Goal: Task Accomplishment & Management: Manage account settings

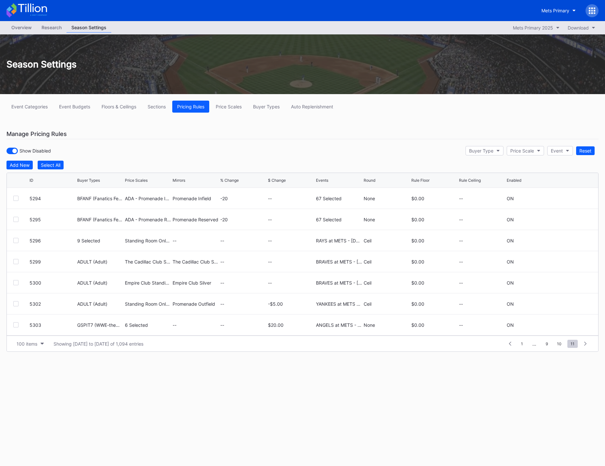
click at [589, 9] on div at bounding box center [592, 10] width 13 height 13
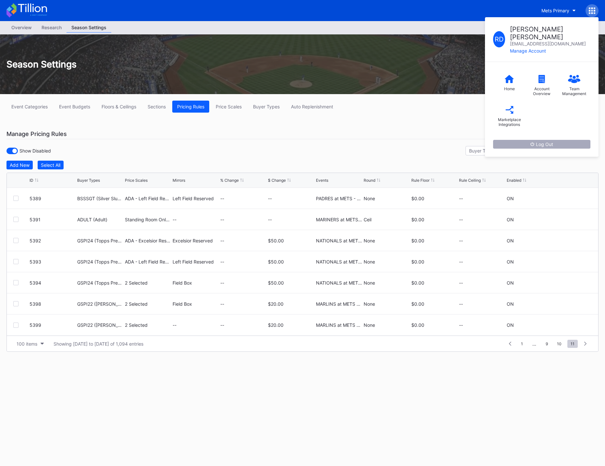
click at [544, 140] on button "Log Out" at bounding box center [541, 144] width 97 height 9
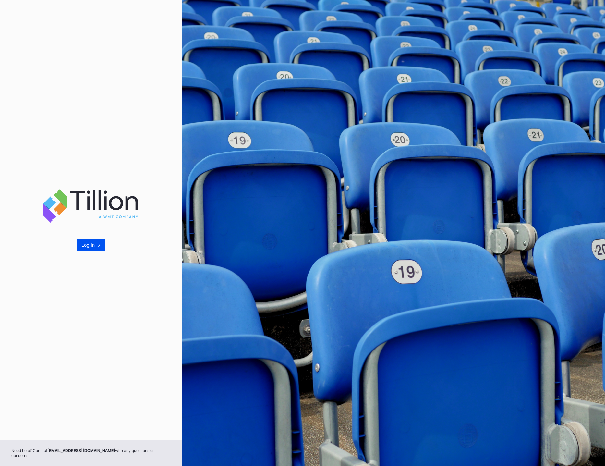
click at [89, 248] on div "Log In ->" at bounding box center [90, 245] width 19 height 6
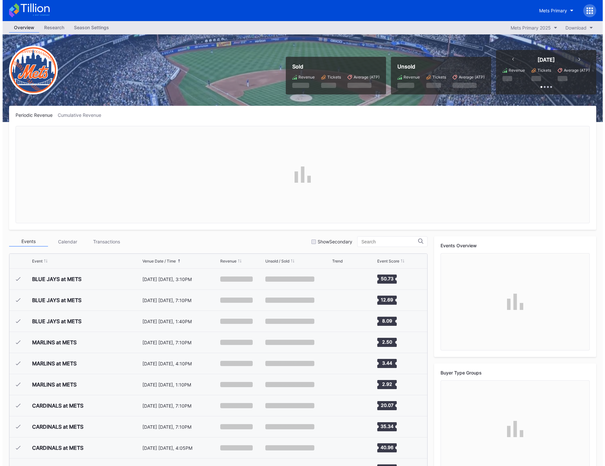
scroll to position [1392, 0]
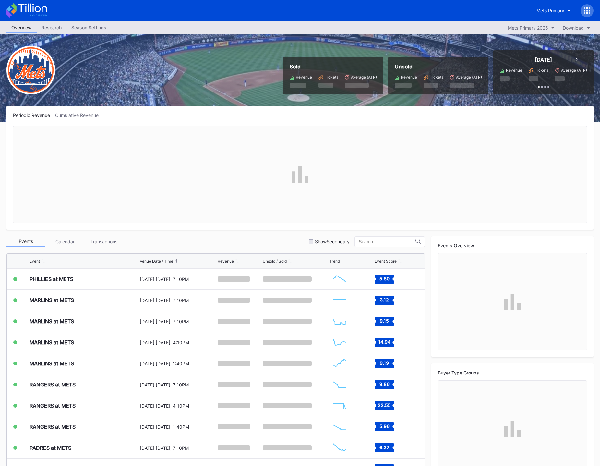
click at [94, 29] on div "Season Settings" at bounding box center [89, 27] width 45 height 9
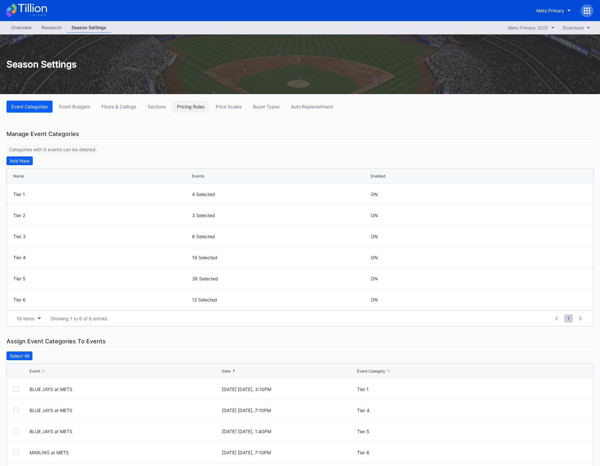
click at [195, 108] on div "Pricing Rules" at bounding box center [190, 107] width 27 height 6
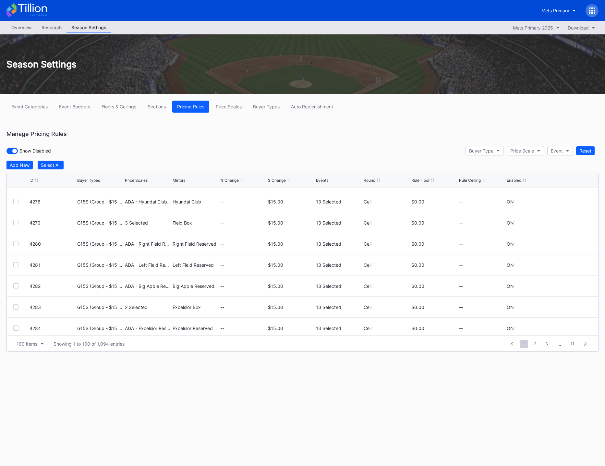
scroll to position [1961, 0]
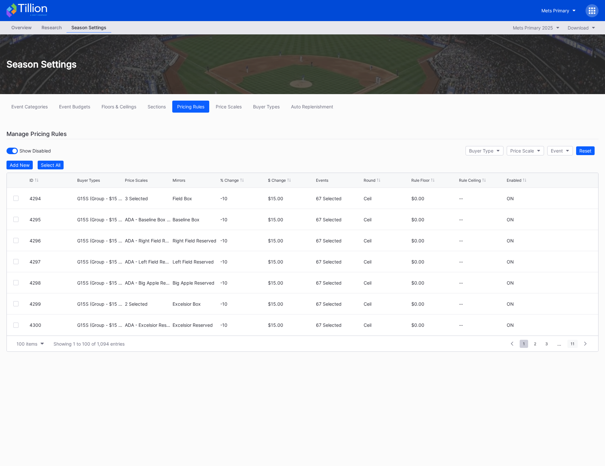
click at [574, 344] on span "11" at bounding box center [573, 344] width 10 height 8
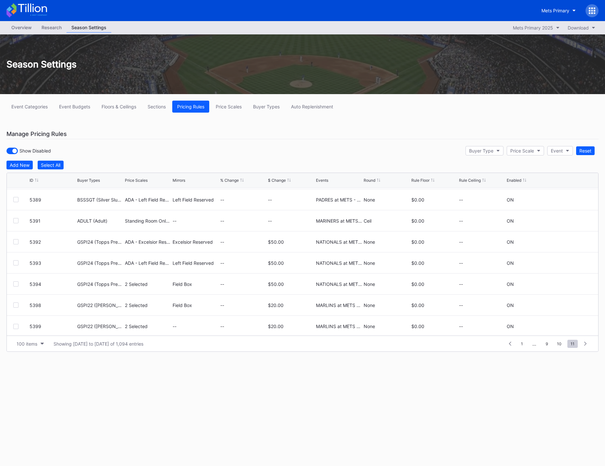
scroll to position [1835, 0]
click at [214, 422] on div "Overview Research Season Settings Mets Primary 2025 Download Season Settings Ev…" at bounding box center [302, 243] width 605 height 445
click at [19, 164] on div "Add New" at bounding box center [20, 165] width 20 height 6
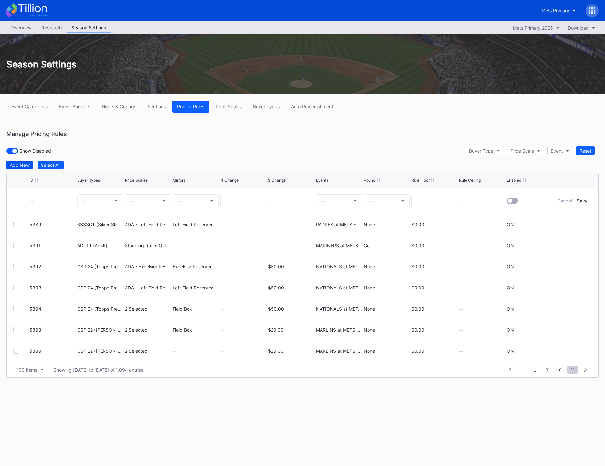
click at [20, 168] on button "Add New" at bounding box center [19, 165] width 26 height 9
click at [85, 197] on button "--" at bounding box center [100, 200] width 46 height 13
click at [91, 219] on input "gsp16" at bounding box center [112, 217] width 57 height 5
type input "gspi16"
click at [116, 239] on div "GSPI16 (Celebration Queens Cap Offer)" at bounding box center [134, 239] width 84 height 6
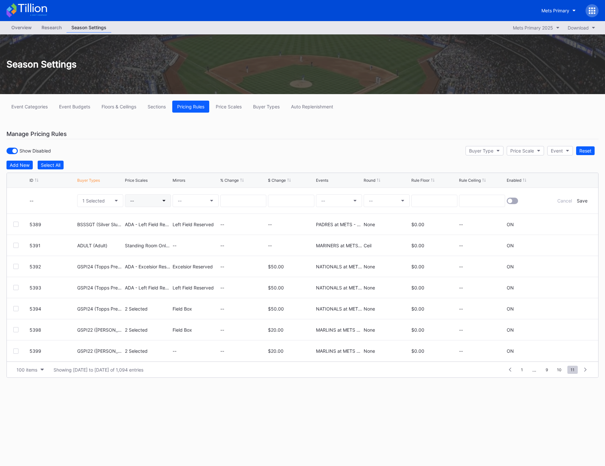
click at [147, 203] on button "--" at bounding box center [148, 200] width 46 height 13
type input "field box"
click at [152, 250] on div "Field Box (5554)" at bounding box center [158, 251] width 36 height 6
click at [293, 201] on input at bounding box center [291, 201] width 46 height 12
type input "10.00"
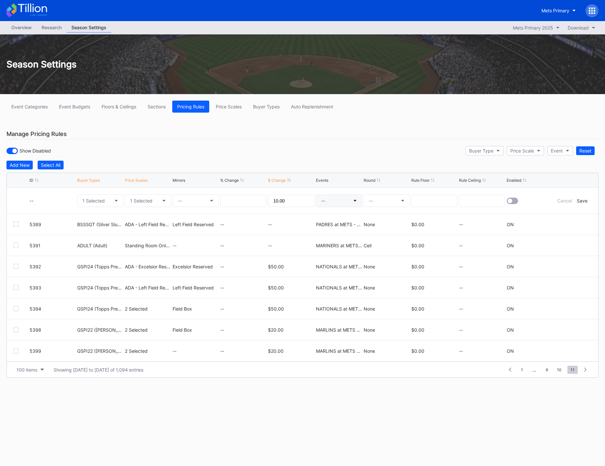
click at [335, 199] on button "--" at bounding box center [339, 200] width 46 height 13
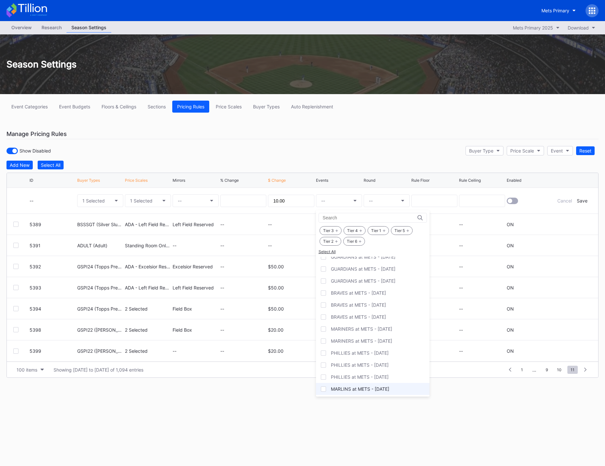
scroll to position [714, 0]
click at [366, 356] on div "MARLINS at METS - [DATE]" at bounding box center [373, 353] width 114 height 12
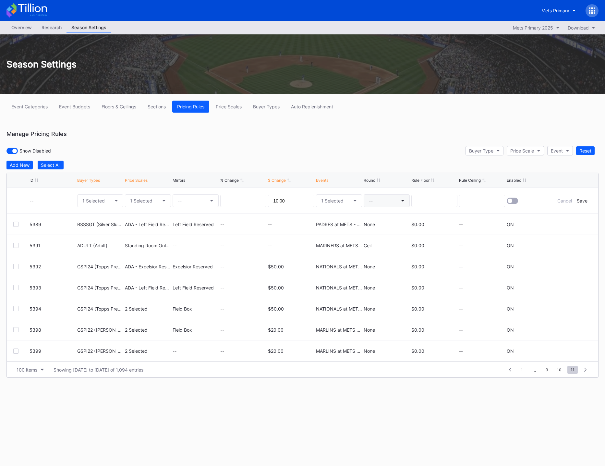
click at [388, 201] on button "--" at bounding box center [387, 200] width 46 height 13
click at [379, 217] on div "None" at bounding box center [374, 219] width 11 height 6
click at [437, 200] on input at bounding box center [434, 201] width 46 height 12
type input "0.00"
click at [515, 202] on div at bounding box center [512, 201] width 11 height 6
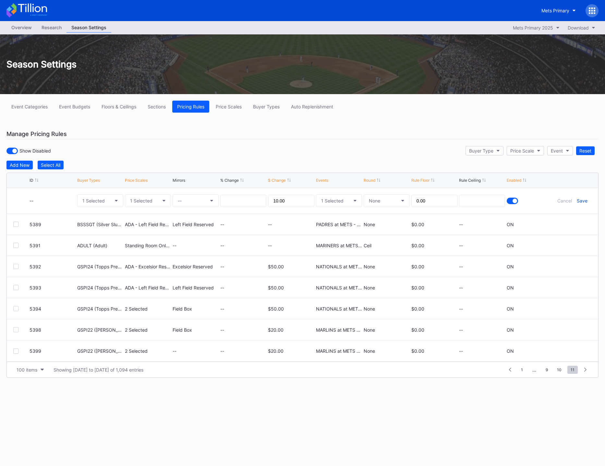
click at [583, 200] on div "Save" at bounding box center [582, 201] width 11 height 6
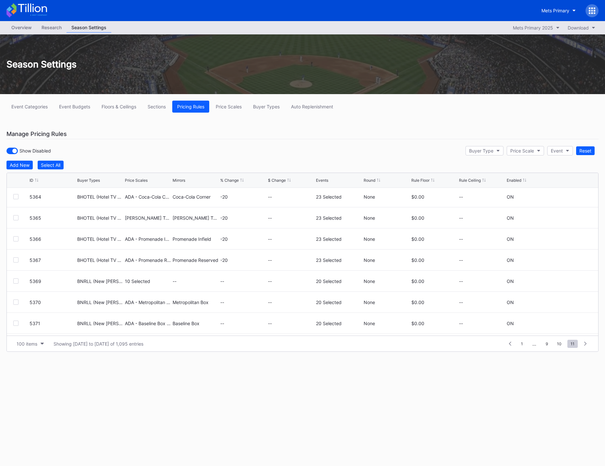
scroll to position [1856, 0]
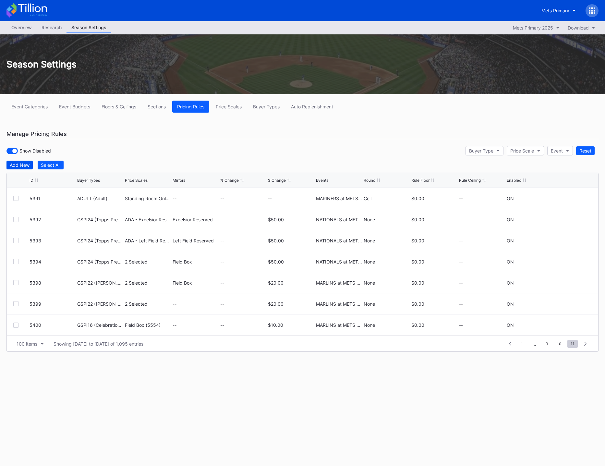
click at [20, 164] on div "Add New" at bounding box center [20, 165] width 20 height 6
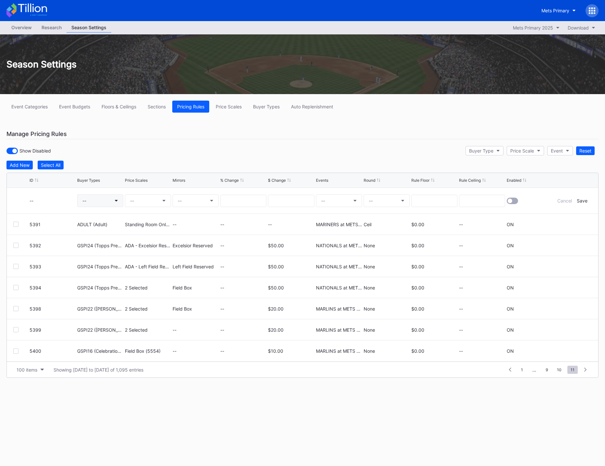
click at [100, 203] on button "--" at bounding box center [100, 200] width 46 height 13
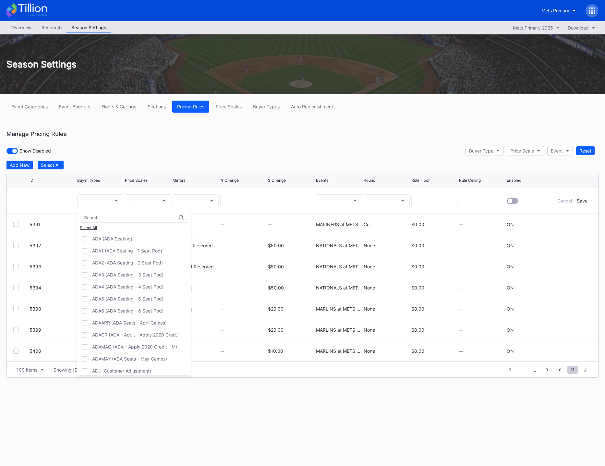
click at [138, 218] on input at bounding box center [112, 217] width 57 height 5
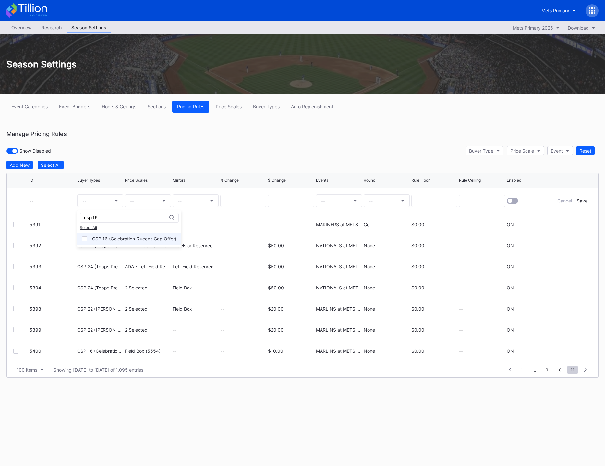
type input "gspi16"
click at [137, 238] on div "GSPI16 (Celebration Queens Cap Offer)" at bounding box center [134, 239] width 84 height 6
click at [136, 201] on button "--" at bounding box center [148, 200] width 46 height 13
type input "ada - field"
click at [155, 240] on div "ADA - Field Box (5526)" at bounding box center [164, 239] width 49 height 6
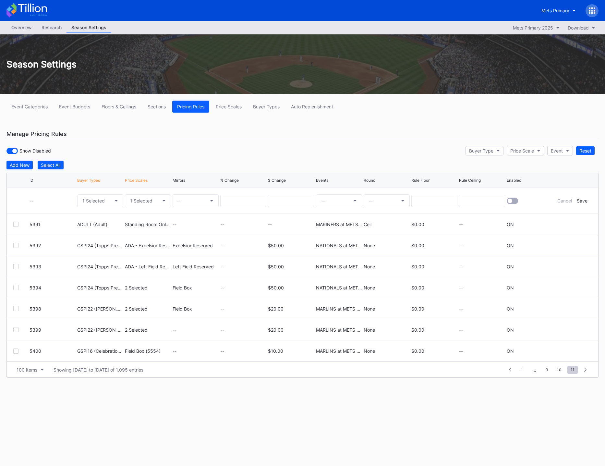
click at [197, 202] on button "--" at bounding box center [196, 200] width 46 height 13
type input "field box"
click at [207, 243] on div "Field Box (5554)" at bounding box center [195, 243] width 36 height 6
click at [290, 199] on input at bounding box center [291, 201] width 46 height 12
type input "10.00"
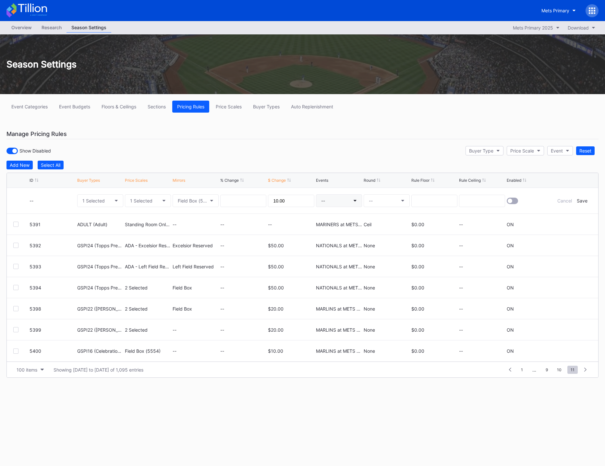
click at [340, 200] on button "--" at bounding box center [339, 200] width 46 height 13
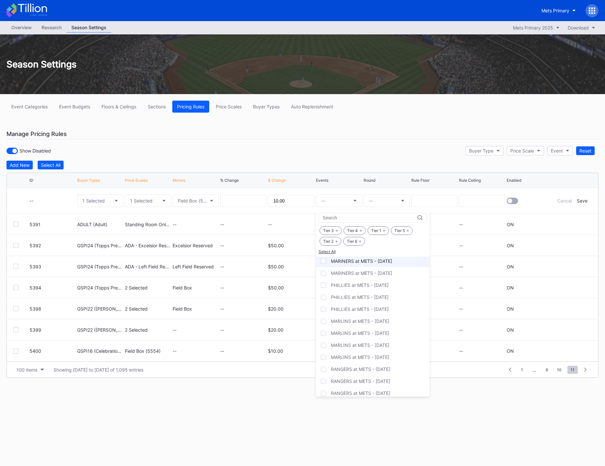
scroll to position [746, 0]
click at [357, 319] on div "MARLINS at METS - [DATE]" at bounding box center [360, 321] width 58 height 6
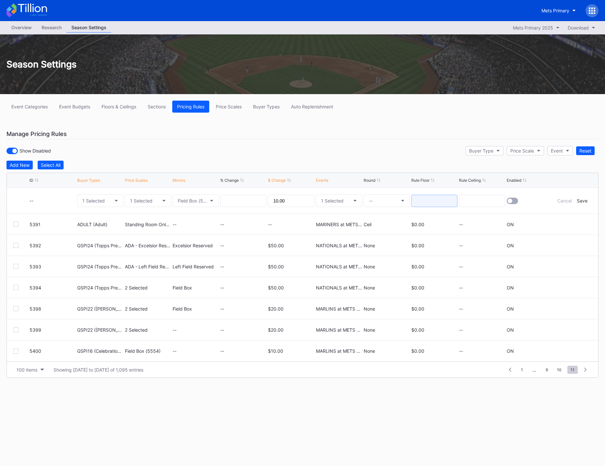
click at [446, 204] on input at bounding box center [434, 201] width 46 height 12
click at [394, 204] on button "--" at bounding box center [387, 200] width 46 height 13
click at [384, 217] on div "None" at bounding box center [375, 219] width 23 height 12
click at [429, 203] on input at bounding box center [434, 201] width 46 height 12
type input "0.00"
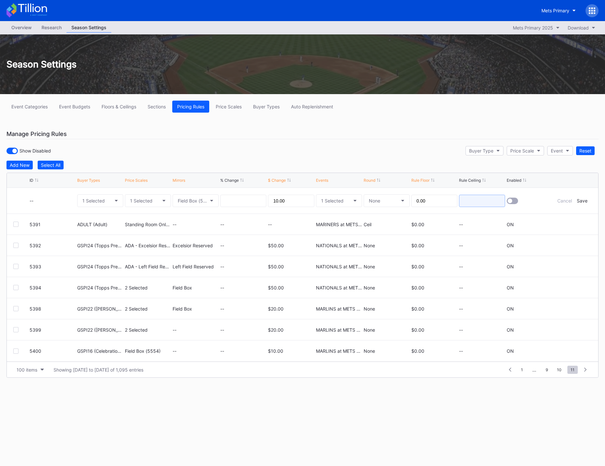
click at [475, 203] on input at bounding box center [482, 201] width 46 height 12
type input "0.00"
click at [516, 203] on div at bounding box center [512, 201] width 11 height 6
click at [581, 201] on div "Save" at bounding box center [582, 201] width 11 height 6
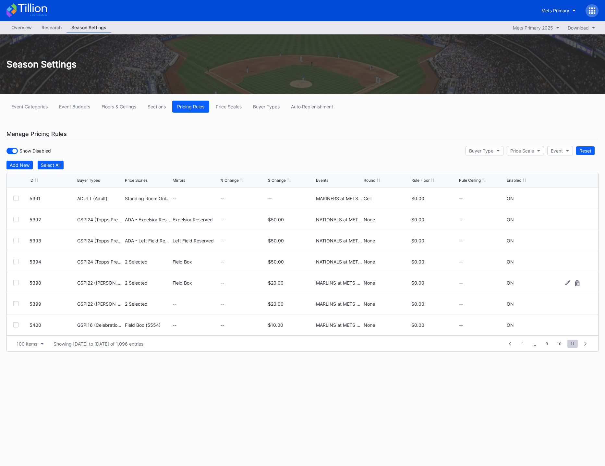
scroll to position [0, 0]
click at [223, 392] on div "Overview Research Season Settings Mets Primary 2025 Download Season Settings Ev…" at bounding box center [302, 243] width 605 height 445
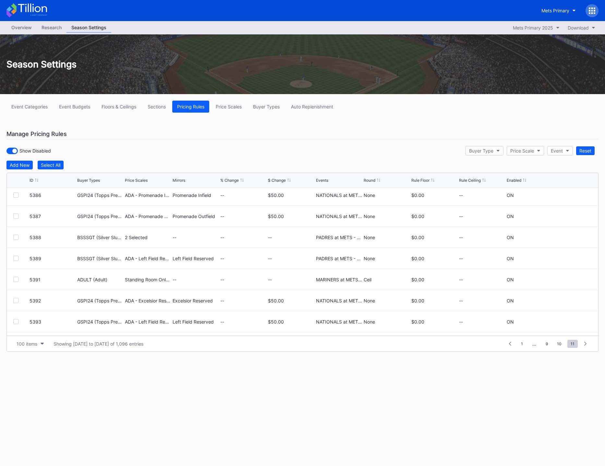
scroll to position [1877, 0]
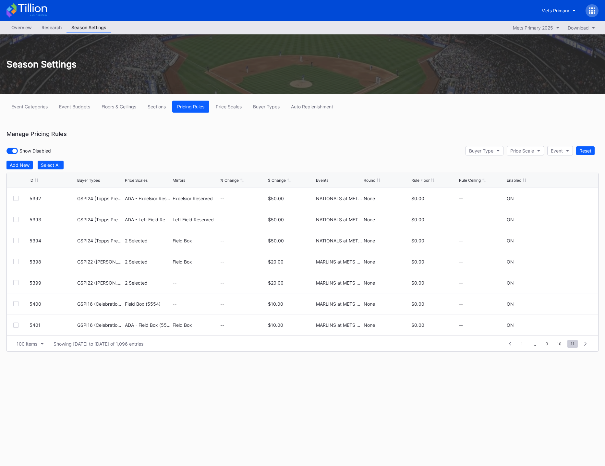
click at [296, 395] on div "Overview Research Season Settings Mets Primary 2025 Download Season Settings Ev…" at bounding box center [302, 243] width 605 height 445
click at [297, 381] on div "Overview Research Season Settings Mets Primary 2025 Download Season Settings Ev…" at bounding box center [302, 243] width 605 height 445
click at [325, 398] on div "Overview Research Season Settings Mets Primary 2025 Download Season Settings Ev…" at bounding box center [302, 243] width 605 height 445
